Goal: Information Seeking & Learning: Learn about a topic

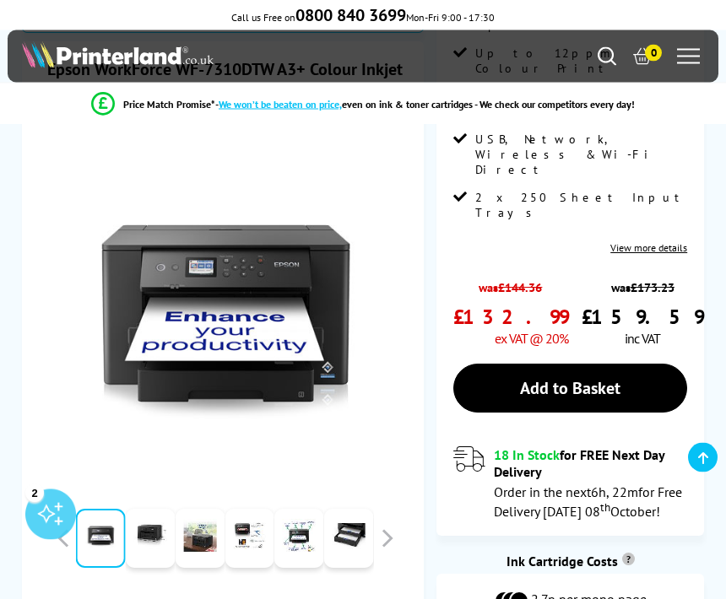
scroll to position [301, 0]
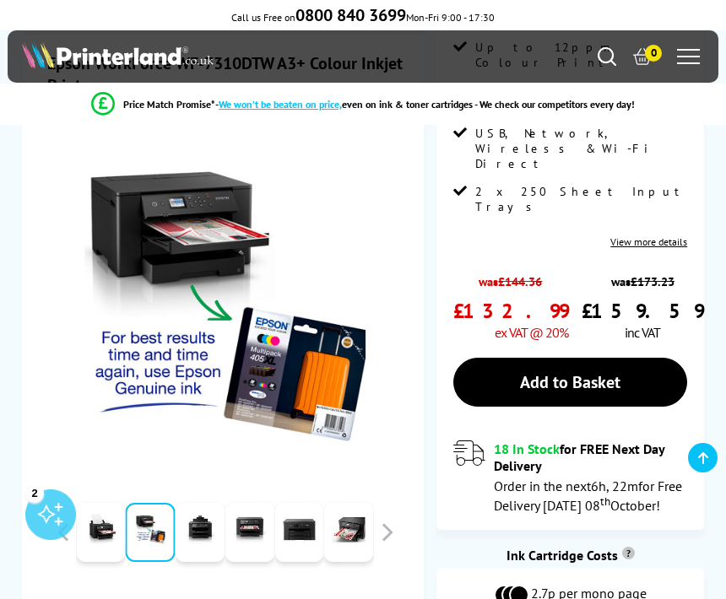
click at [58, 520] on button "button" at bounding box center [63, 532] width 25 height 25
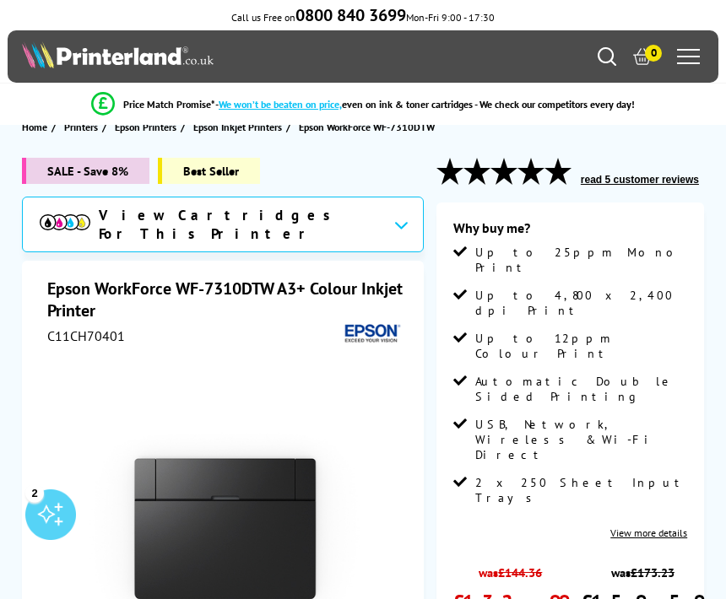
scroll to position [0, 0]
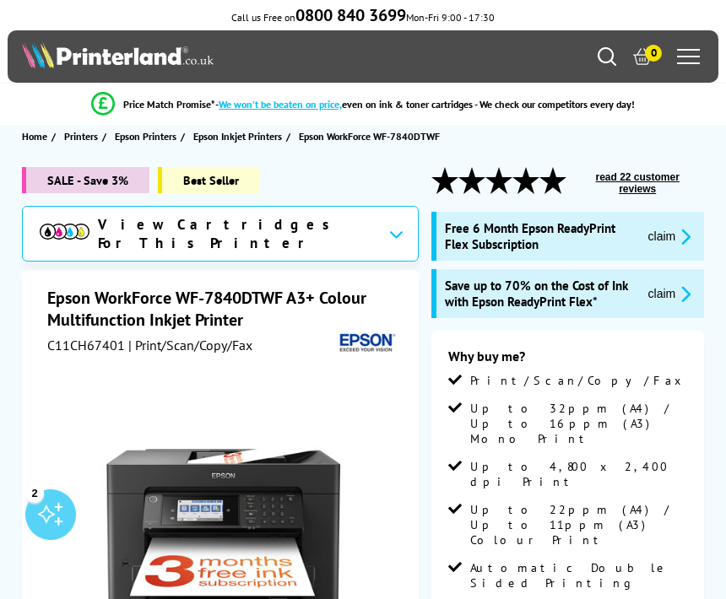
click at [304, 228] on span "View Cartridges For This Printer" at bounding box center [236, 233] width 277 height 37
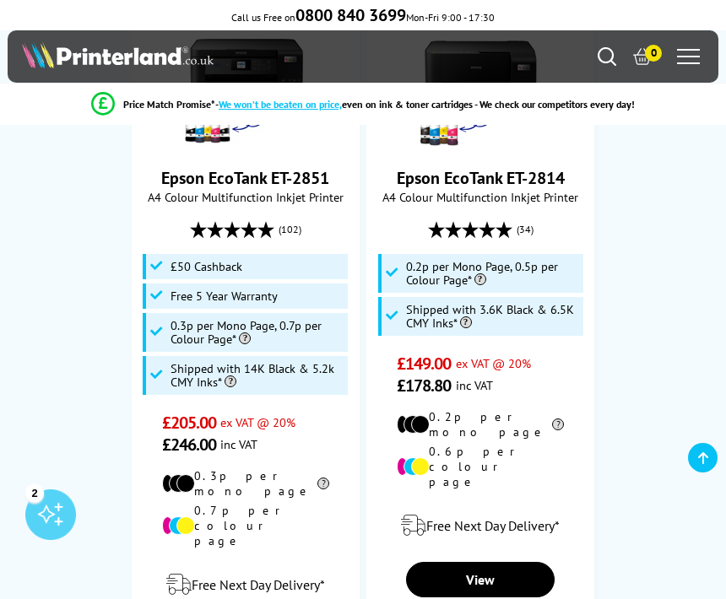
scroll to position [1287, 0]
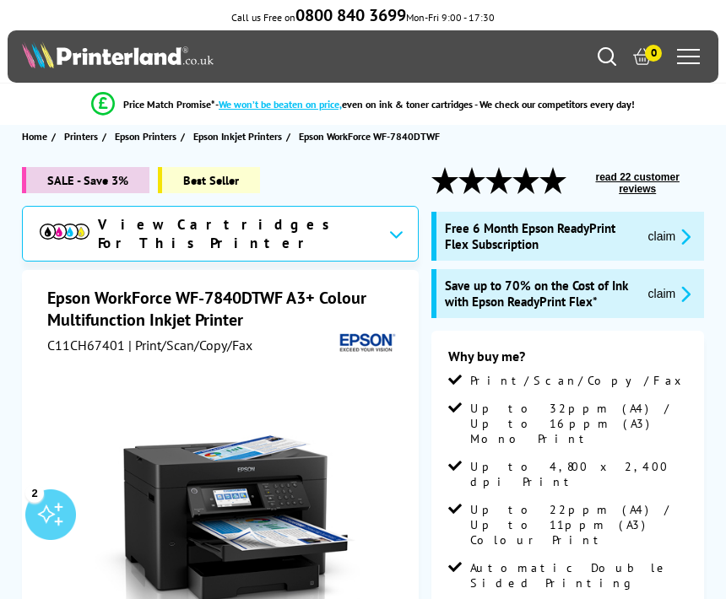
click at [599, 66] on icon "Search" at bounding box center [607, 56] width 19 height 19
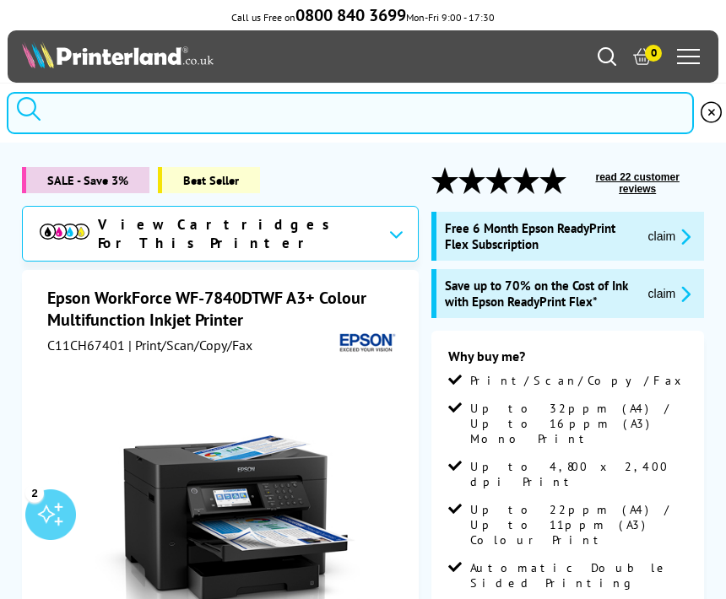
click at [109, 120] on input "search" at bounding box center [350, 113] width 686 height 42
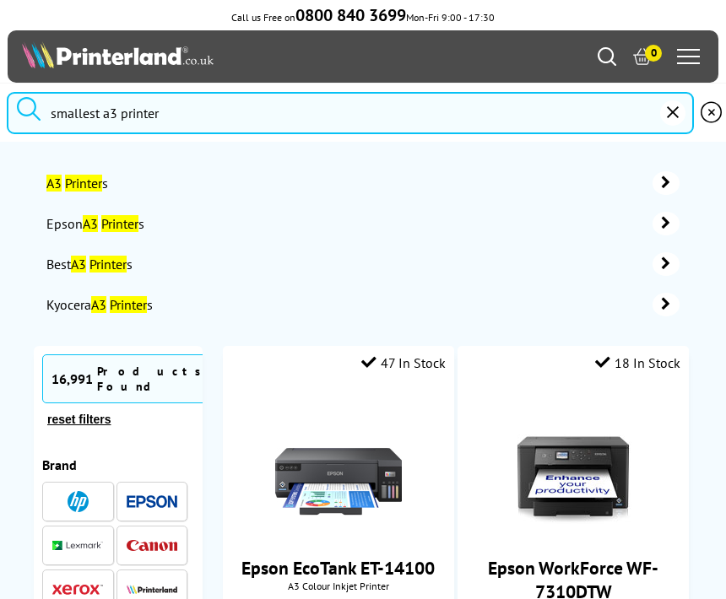
type input "smallest a3 printer"
click at [29, 112] on button "submit" at bounding box center [29, 110] width 42 height 37
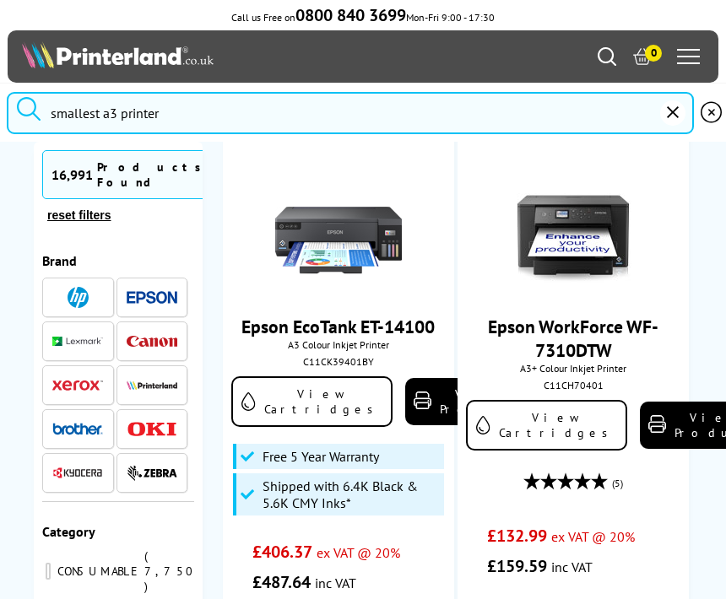
scroll to position [244, 0]
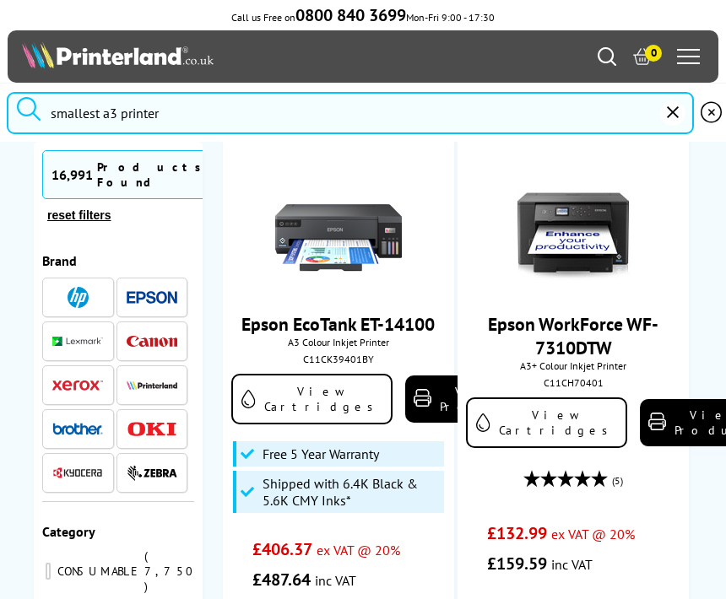
click at [322, 336] on link "Epson EcoTank ET-14100" at bounding box center [337, 324] width 193 height 24
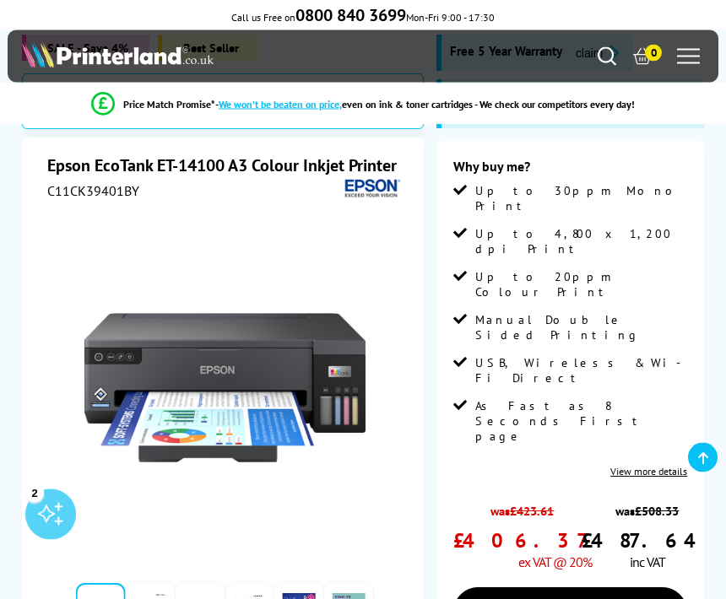
scroll to position [130, 0]
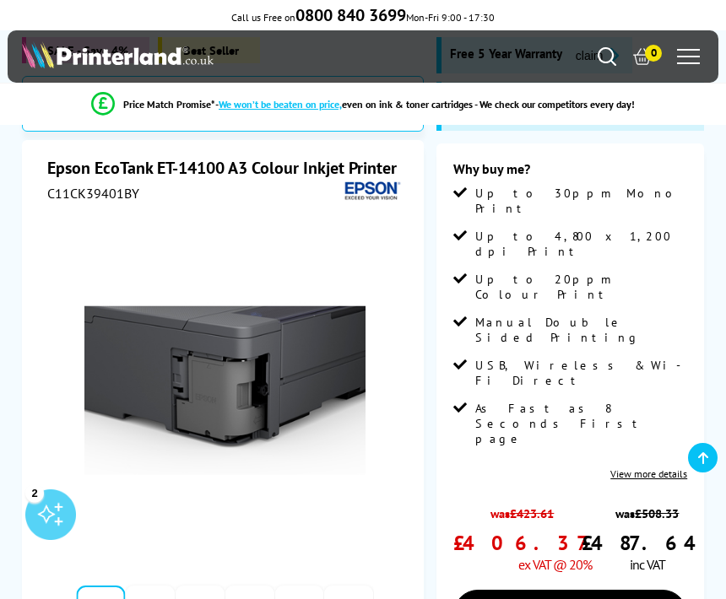
click at [70, 540] on div "2" at bounding box center [50, 515] width 51 height 51
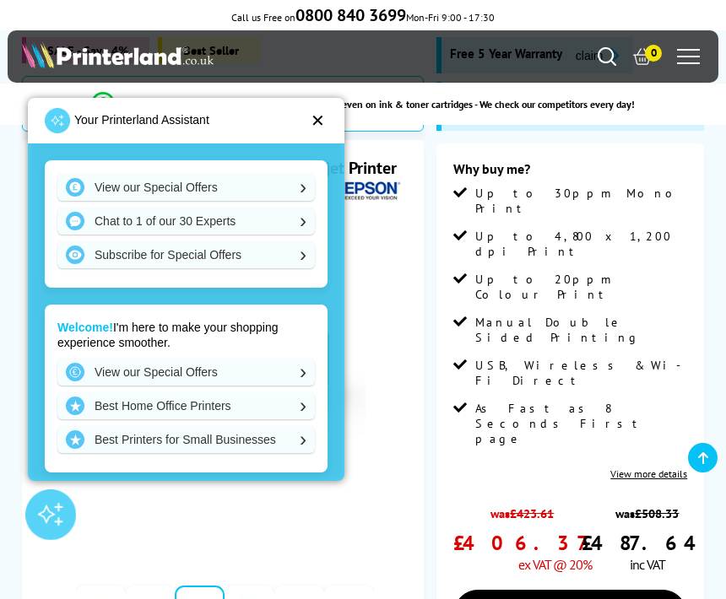
click at [321, 129] on div "✕" at bounding box center [318, 120] width 14 height 17
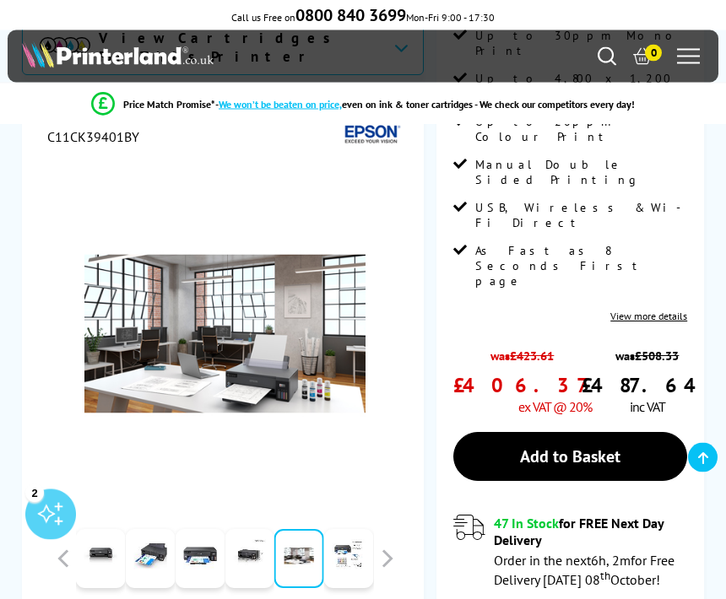
scroll to position [277, 0]
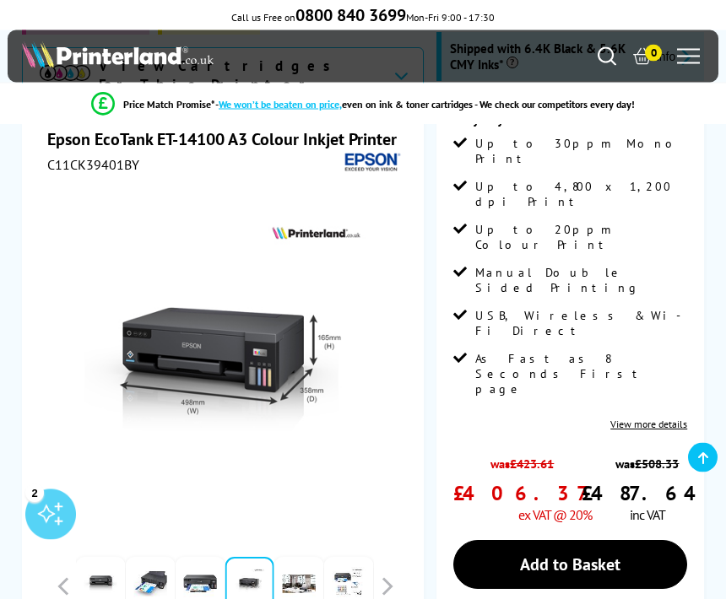
scroll to position [180, 0]
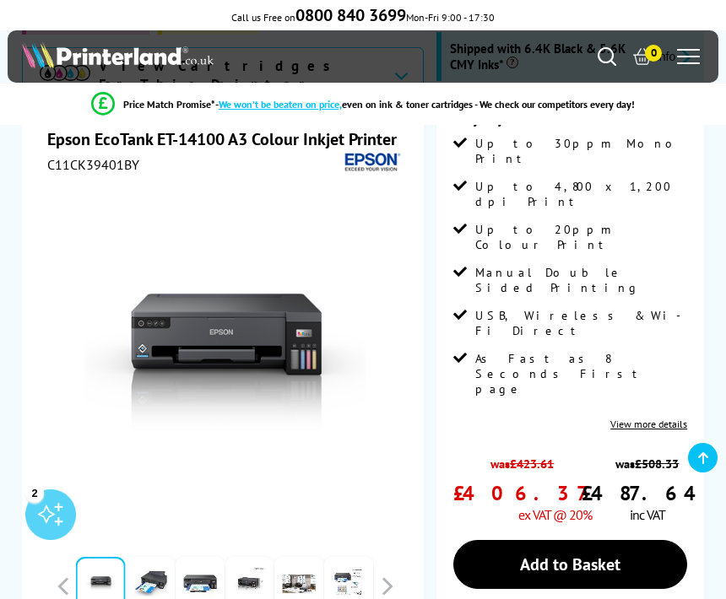
click at [397, 579] on button "button" at bounding box center [386, 586] width 25 height 25
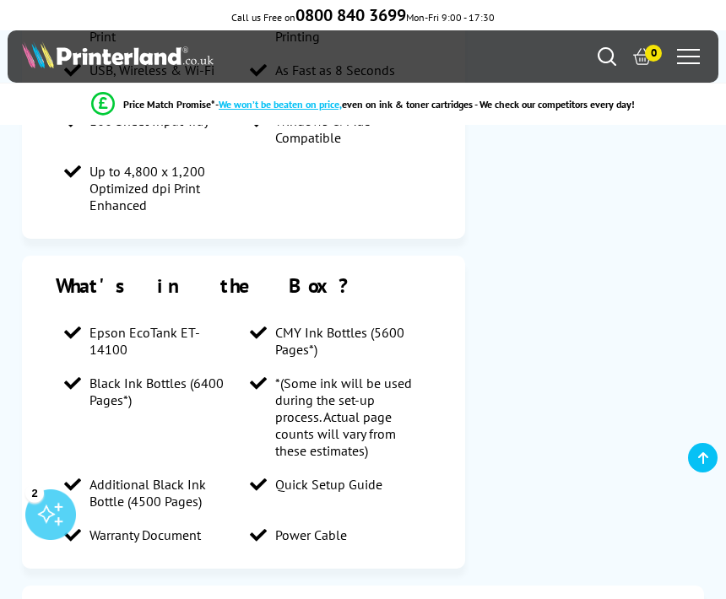
scroll to position [1666, 0]
